Goal: Task Accomplishment & Management: Use online tool/utility

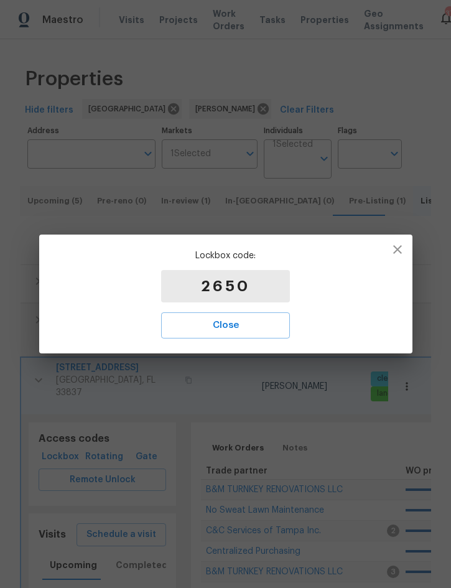
scroll to position [165, 0]
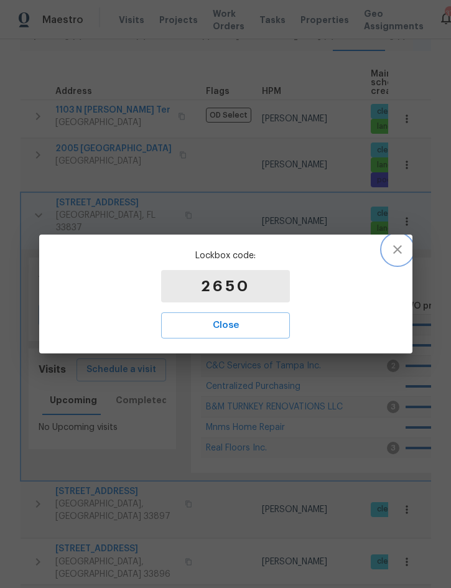
click at [398, 250] on icon "button" at bounding box center [398, 249] width 9 height 9
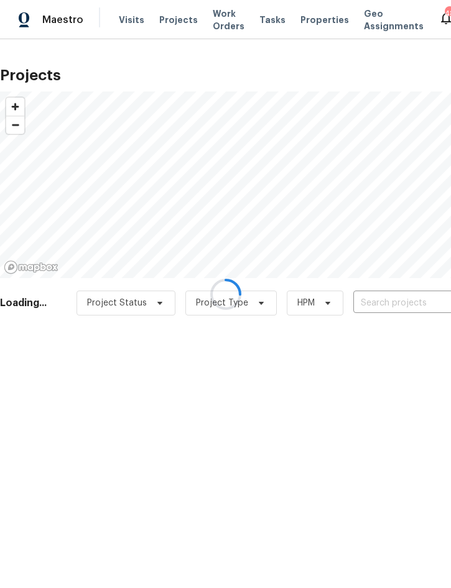
click at [397, 296] on div at bounding box center [225, 294] width 451 height 588
click at [406, 306] on div at bounding box center [225, 294] width 451 height 588
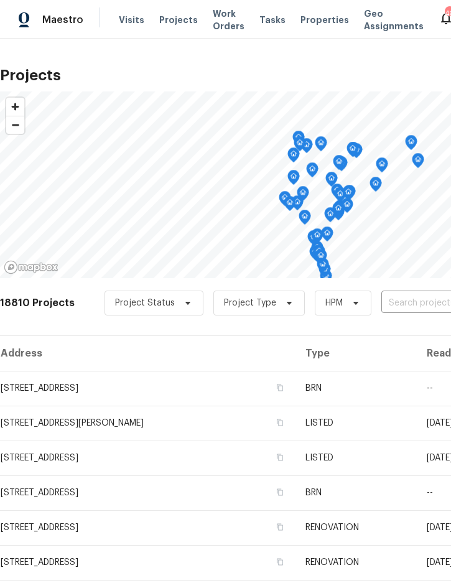
click at [398, 305] on input "text" at bounding box center [453, 303] width 143 height 19
type input "914 cha"
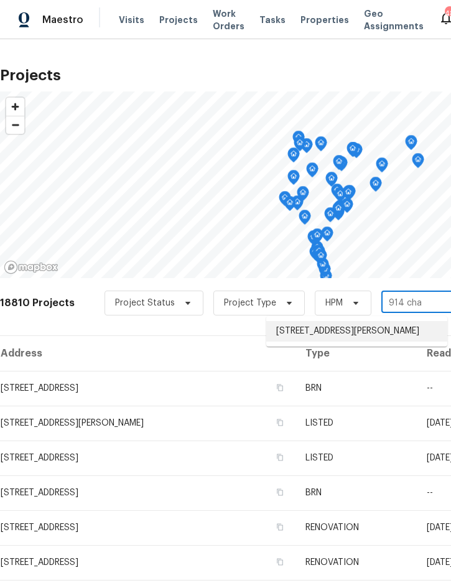
click at [345, 334] on li "914 Charo Pkwy Unit 112, Davenport, FL 33897" at bounding box center [357, 331] width 181 height 21
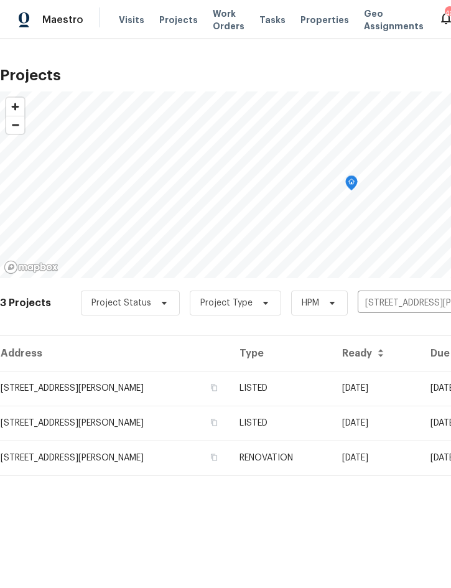
click at [307, 372] on td "LISTED" at bounding box center [281, 388] width 102 height 35
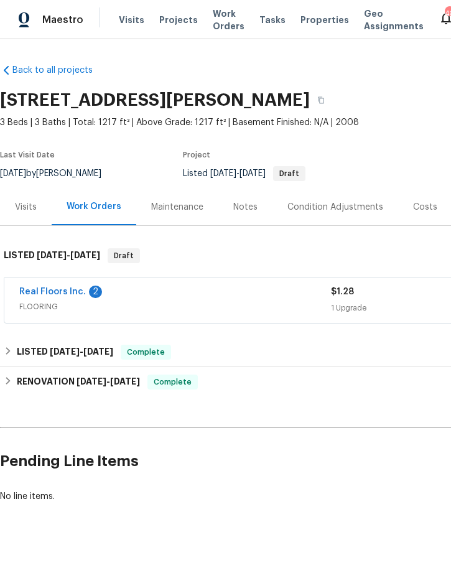
click at [65, 289] on link "Real Floors Inc." at bounding box center [52, 292] width 67 height 9
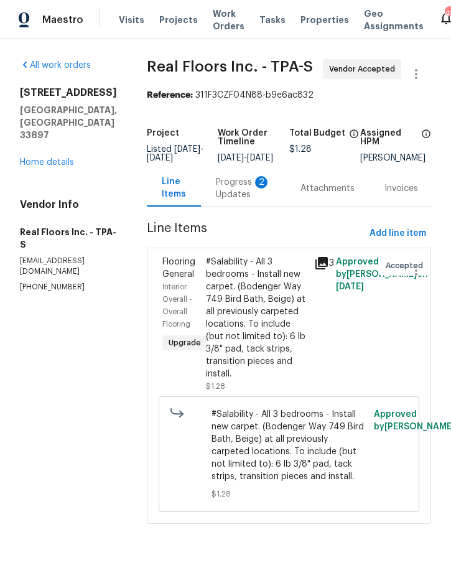
click at [241, 197] on div "Progress Updates 2" at bounding box center [243, 188] width 55 height 25
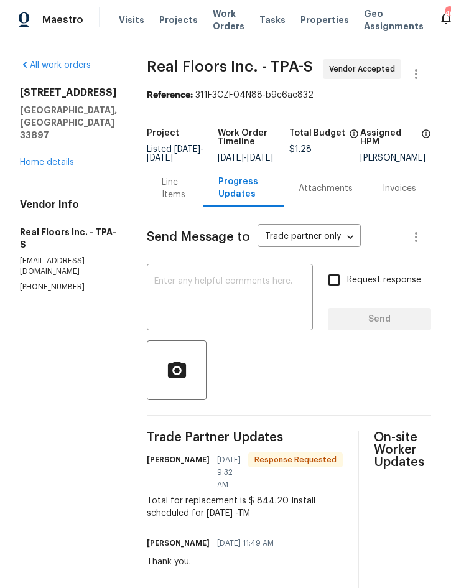
click at [180, 199] on div "Line Items" at bounding box center [175, 188] width 27 height 25
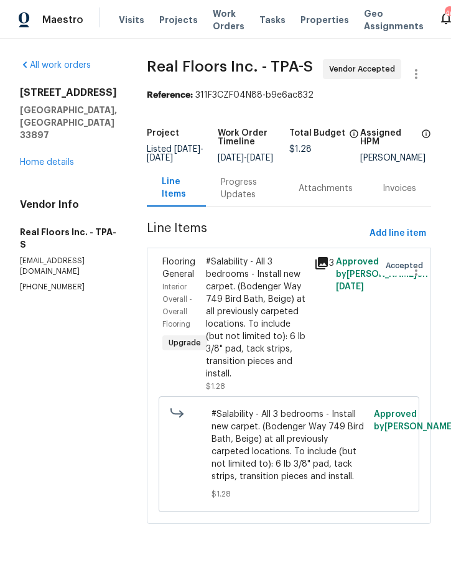
click at [234, 201] on div "Progress Updates" at bounding box center [245, 188] width 48 height 25
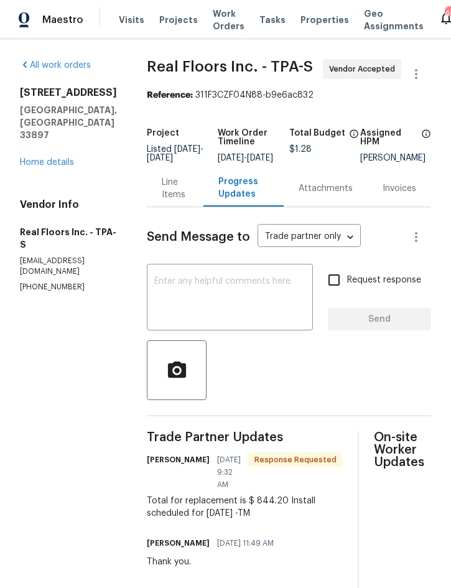
click at [160, 202] on div "Line Items" at bounding box center [175, 188] width 57 height 37
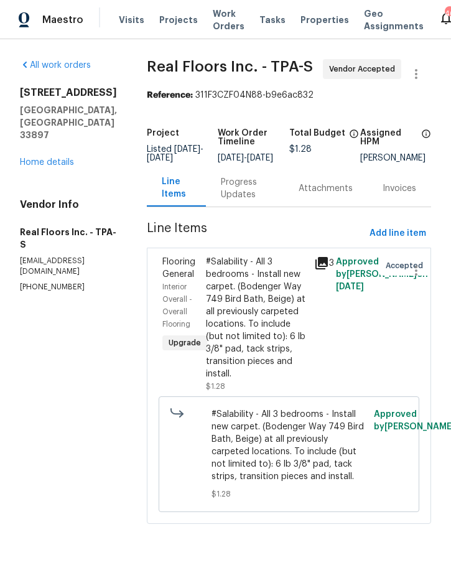
click at [254, 328] on div "#Salability - All 3 bedrooms - Install new carpet. (Bodenger Way 749 Bird Bath,…" at bounding box center [256, 318] width 101 height 125
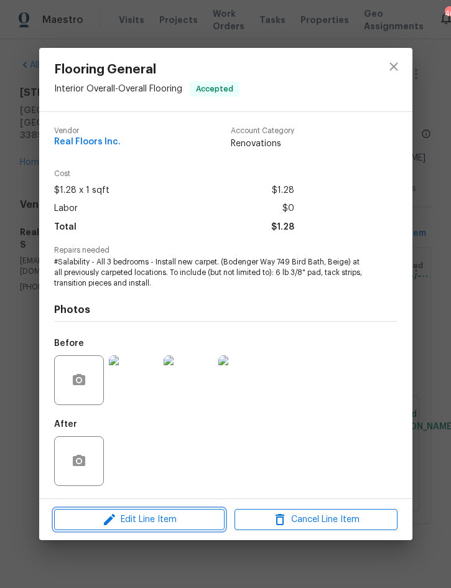
click at [165, 518] on span "Edit Line Item" at bounding box center [139, 520] width 163 height 16
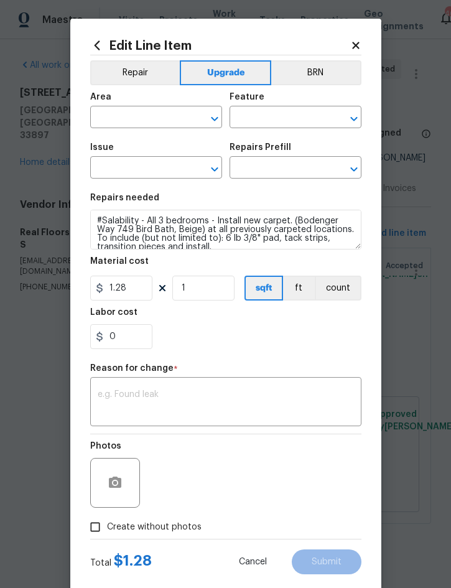
type input "Interior Overall"
type input "Overall Flooring"
type input "Flooring General"
type input "Carpet LVL 1 - Bodenger Way (Beige) $1.28"
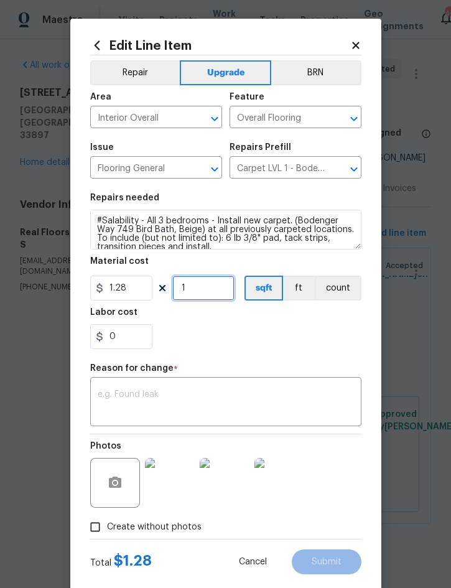
click at [210, 288] on input "1" at bounding box center [203, 288] width 62 height 25
type input "659"
click at [222, 362] on div "Repair Upgrade BRN Area Interior Overall ​ Feature Overall Flooring ​ Issue Flo…" at bounding box center [225, 297] width 271 height 484
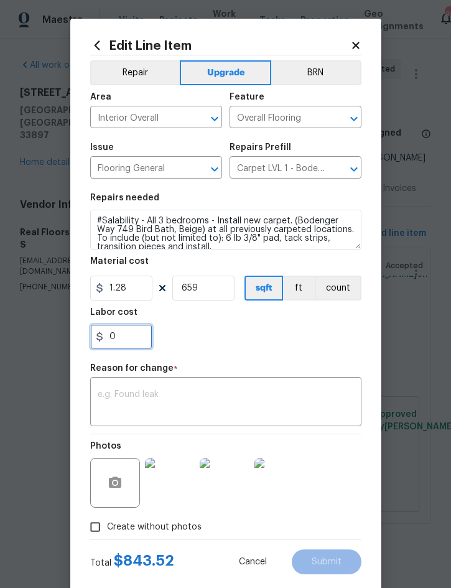
click at [135, 342] on input "0" at bounding box center [121, 336] width 62 height 25
type input "0.68"
click at [216, 390] on div "x ​" at bounding box center [225, 403] width 271 height 46
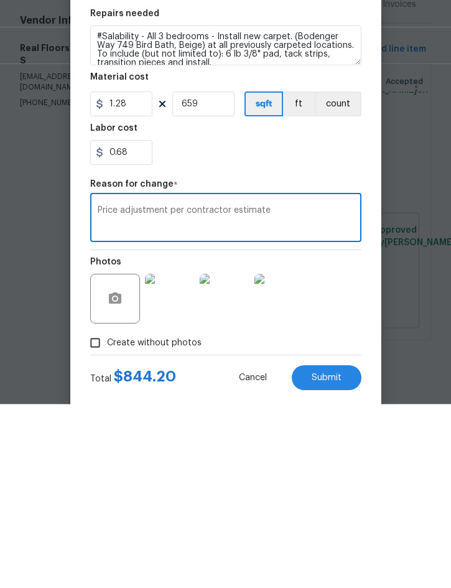
type textarea "Price adjustment per contractor estimate"
click at [312, 558] on span "Submit" at bounding box center [327, 562] width 30 height 9
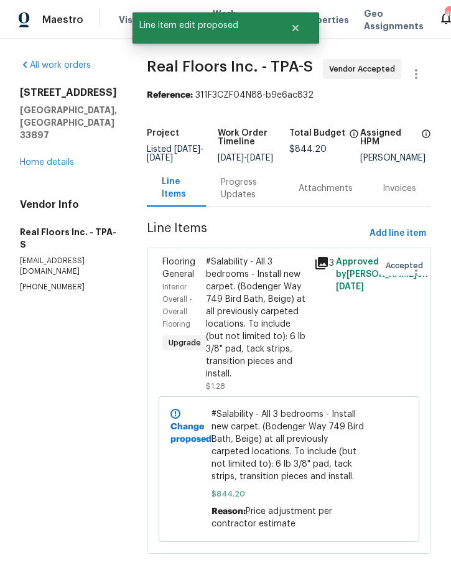
click at [252, 197] on div "Progress Updates" at bounding box center [245, 188] width 48 height 25
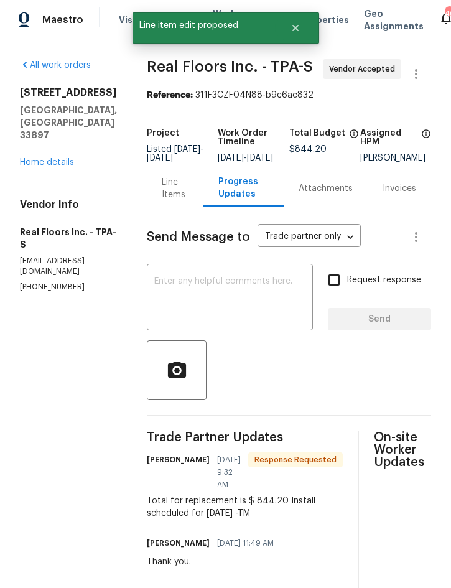
click at [208, 316] on textarea at bounding box center [229, 299] width 151 height 44
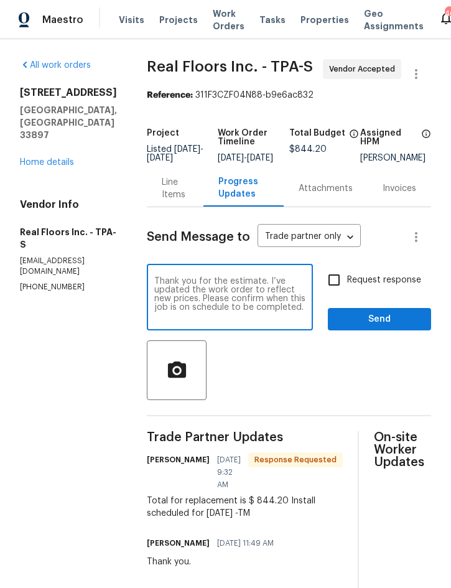
type textarea "Thank you for the estimate. I’ve updated the work order to reflect new prices. …"
click at [387, 328] on span "Send" at bounding box center [379, 320] width 83 height 16
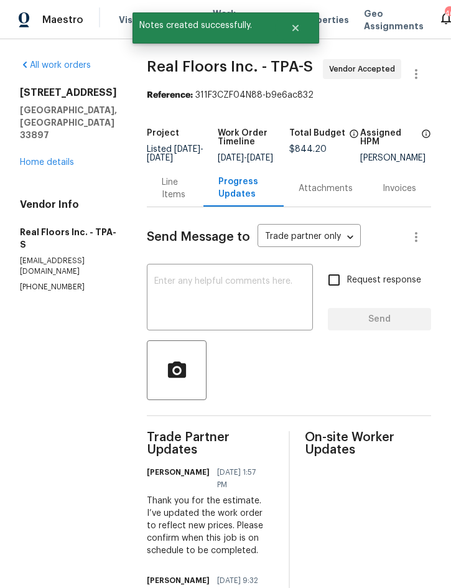
click at [47, 158] on link "Home details" at bounding box center [47, 162] width 54 height 9
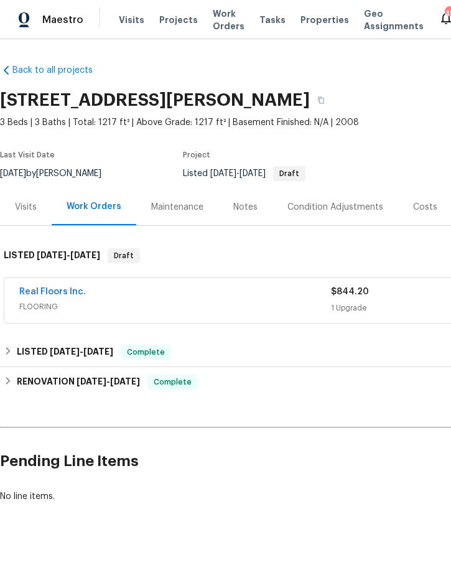
click at [171, 21] on span "Projects" at bounding box center [178, 20] width 39 height 12
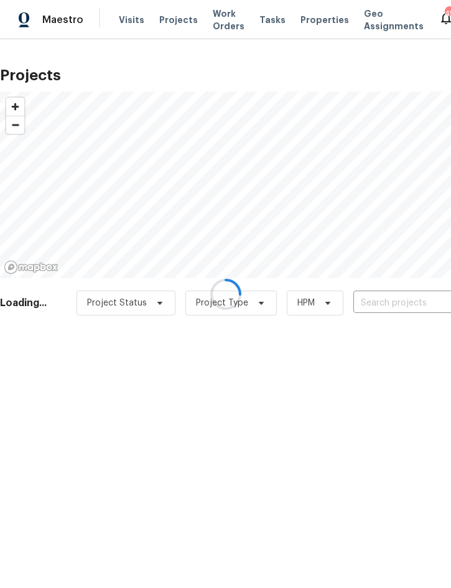
click at [383, 302] on div at bounding box center [225, 294] width 451 height 588
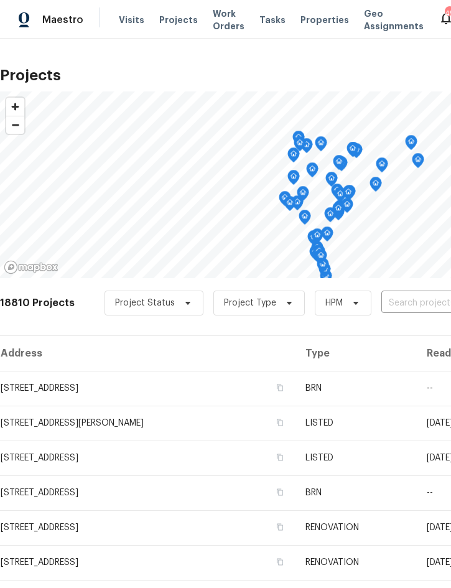
click at [404, 301] on input "text" at bounding box center [453, 303] width 143 height 19
type input "5030"
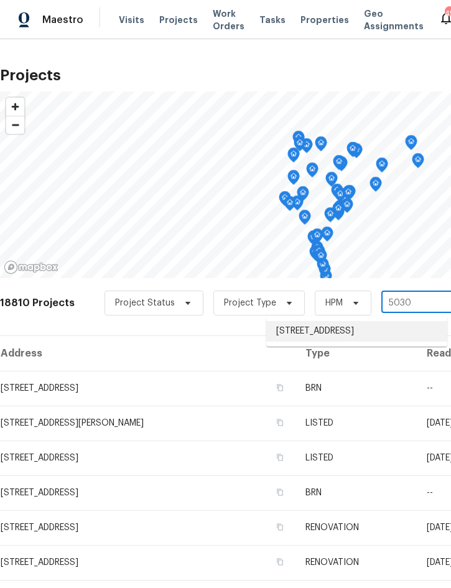
click at [356, 329] on li "5030 Creekview Ln, Lakeland, FL 33811" at bounding box center [357, 331] width 181 height 21
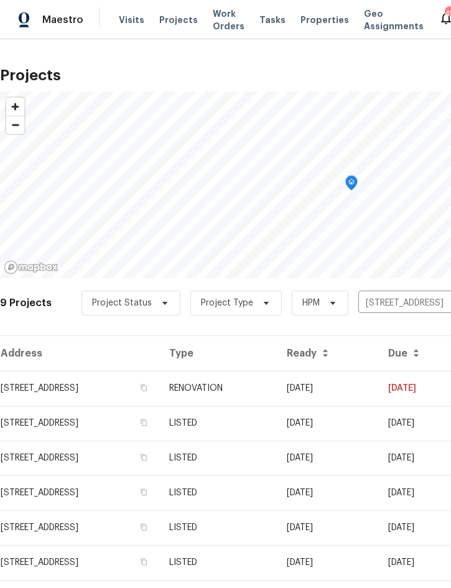
click at [277, 393] on td "RENOVATION" at bounding box center [218, 388] width 118 height 35
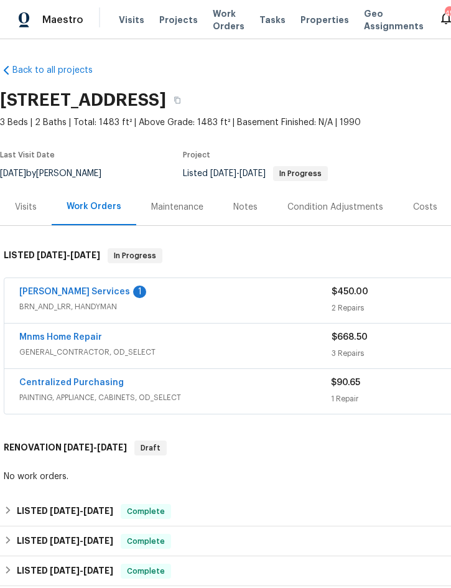
click at [57, 294] on link "[PERSON_NAME] Services" at bounding box center [74, 292] width 111 height 9
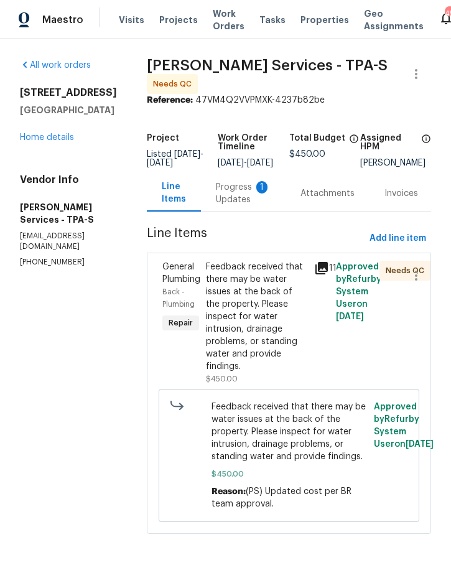
click at [233, 193] on div "Progress Updates 1" at bounding box center [243, 193] width 55 height 25
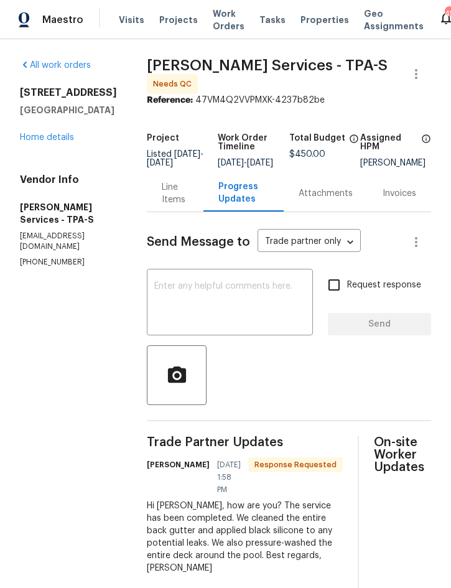
click at [168, 198] on div "Line Items" at bounding box center [175, 193] width 27 height 25
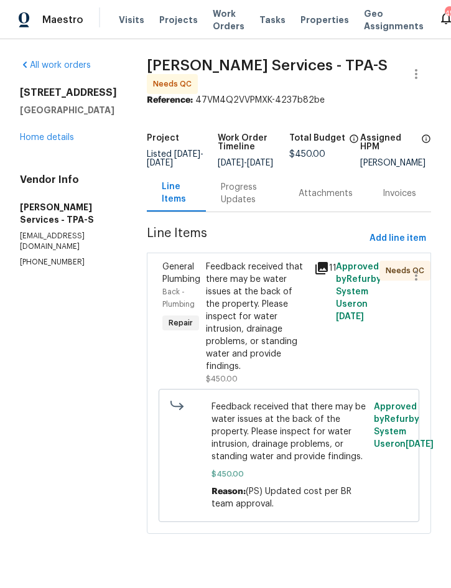
click at [44, 141] on link "Home details" at bounding box center [47, 137] width 54 height 9
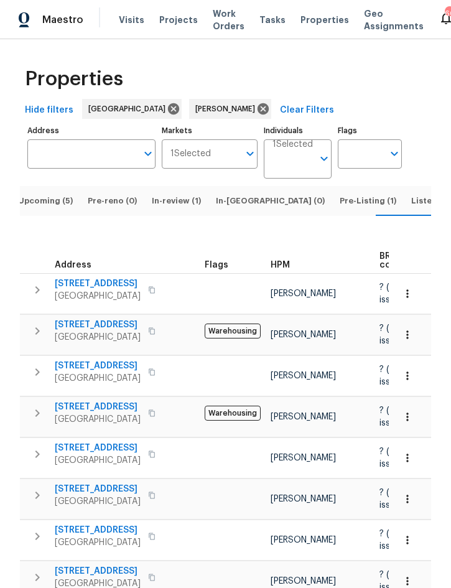
click at [47, 208] on span "Upcoming (5)" at bounding box center [45, 201] width 55 height 14
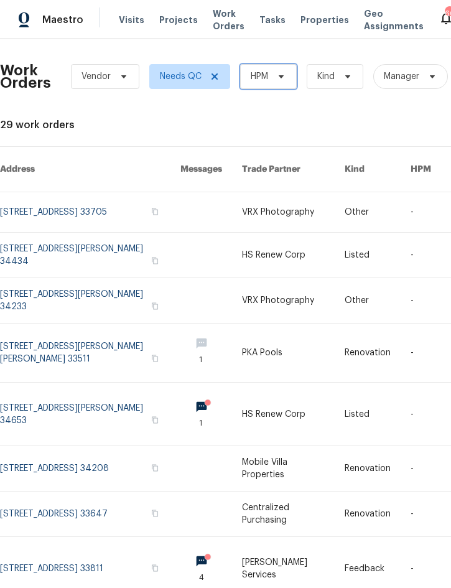
click at [267, 78] on span "HPM" at bounding box center [259, 76] width 17 height 12
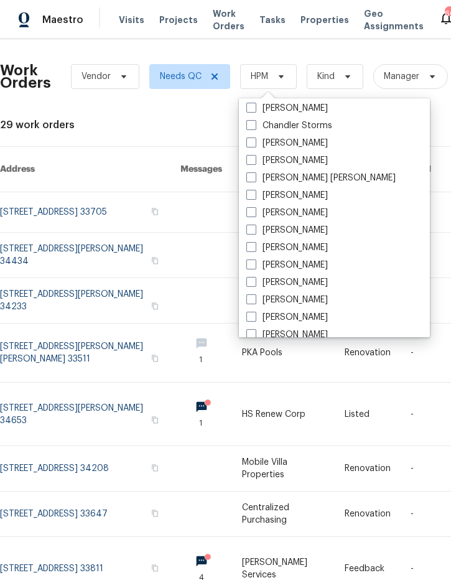
scroll to position [137, 0]
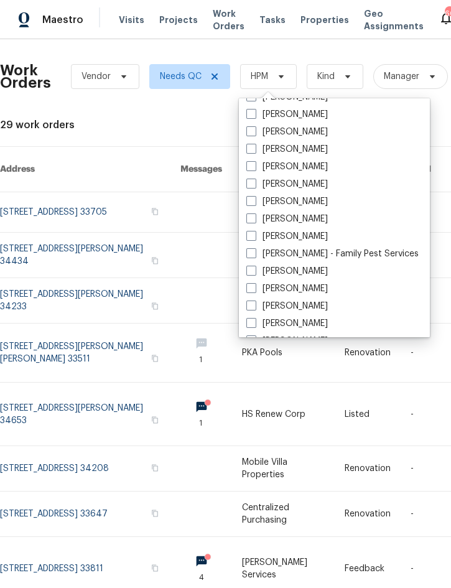
click at [306, 237] on label "[PERSON_NAME]" at bounding box center [288, 236] width 82 height 12
click at [255, 237] on input "[PERSON_NAME]" at bounding box center [251, 234] width 8 height 8
checkbox input "true"
